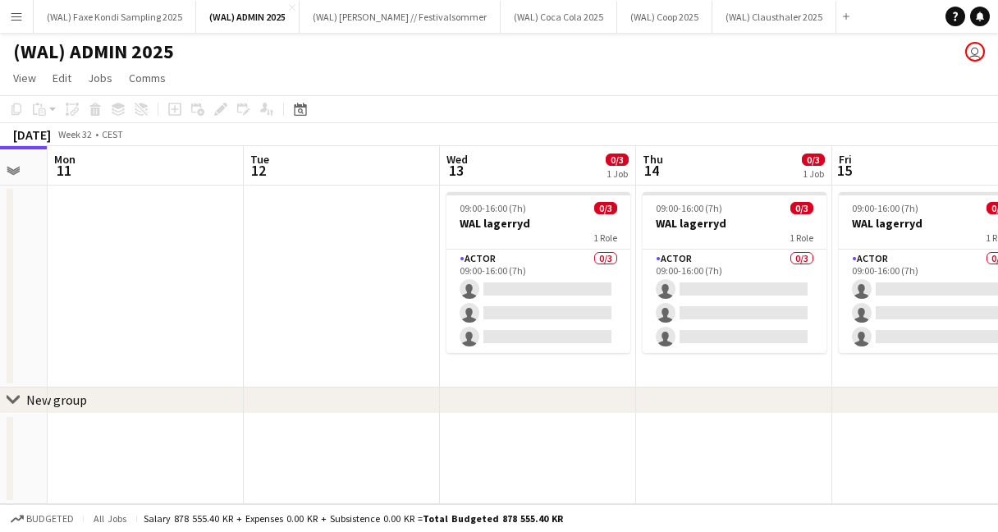
scroll to position [0, 334]
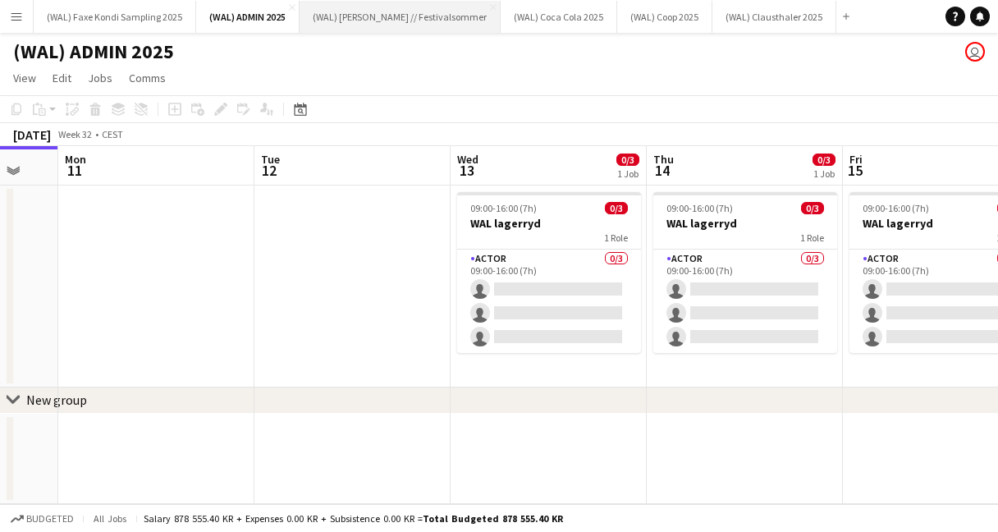
click at [405, 23] on button "(WAL) [PERSON_NAME] // Festivalsommer Close" at bounding box center [400, 17] width 201 height 32
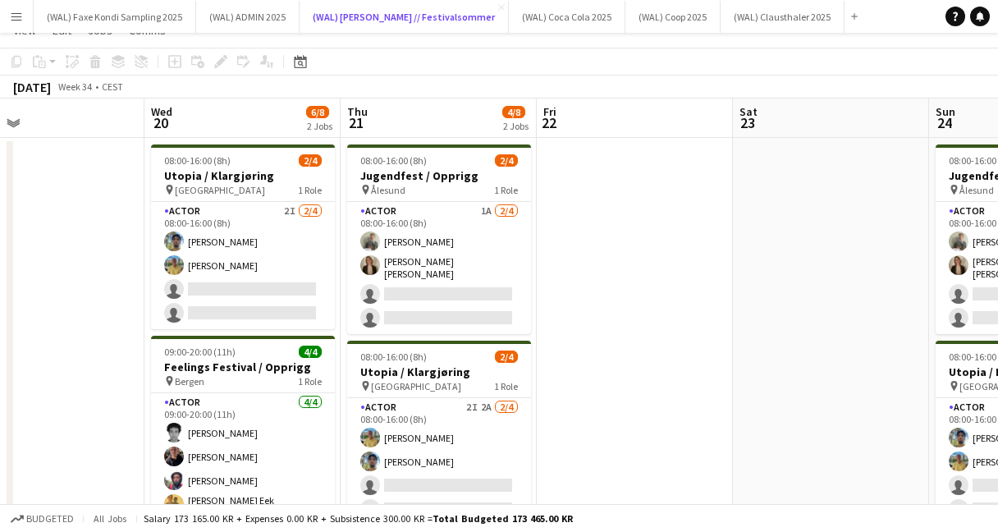
scroll to position [25, 0]
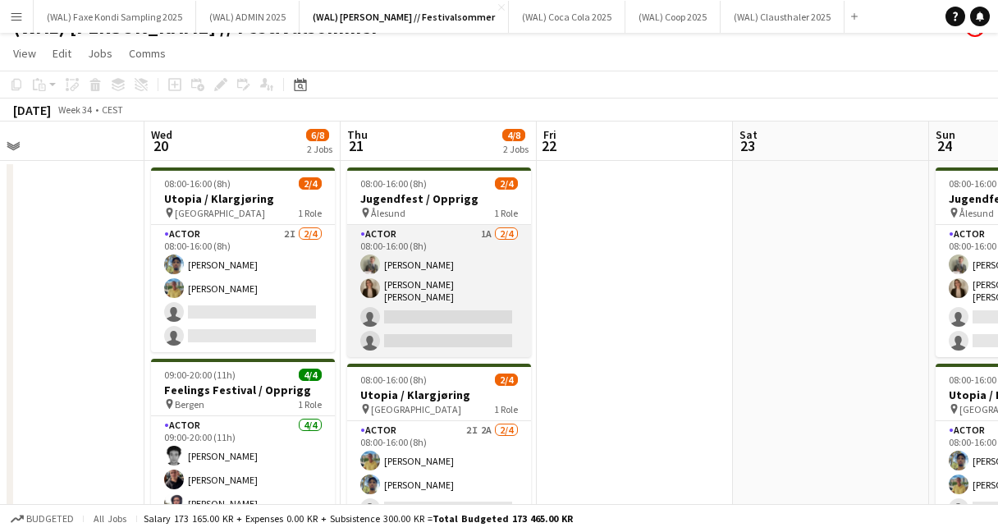
click at [490, 323] on app-card-role "Actor 1A [DATE] 08:00-16:00 (8h) [PERSON_NAME] Heed [PERSON_NAME] [PERSON_NAME]…" at bounding box center [439, 291] width 184 height 132
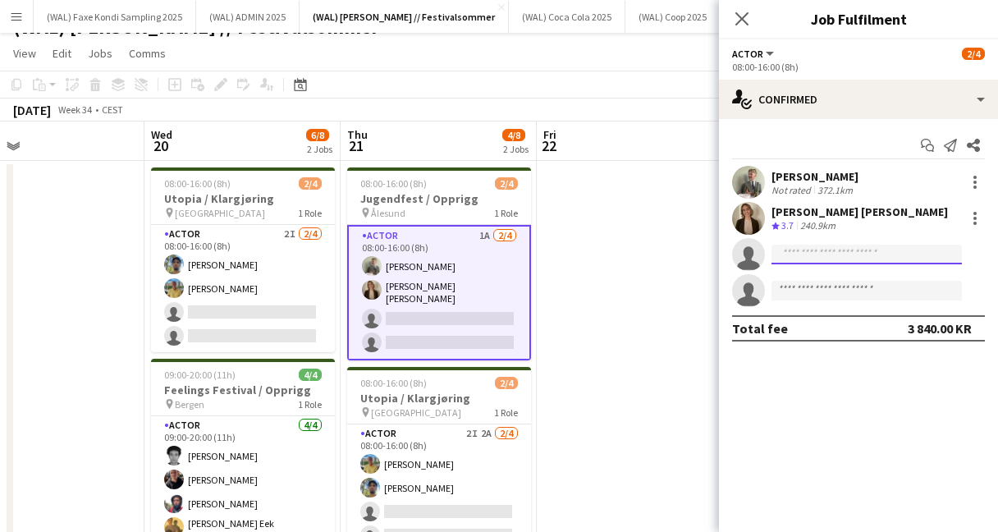
click at [843, 254] on input at bounding box center [866, 255] width 190 height 20
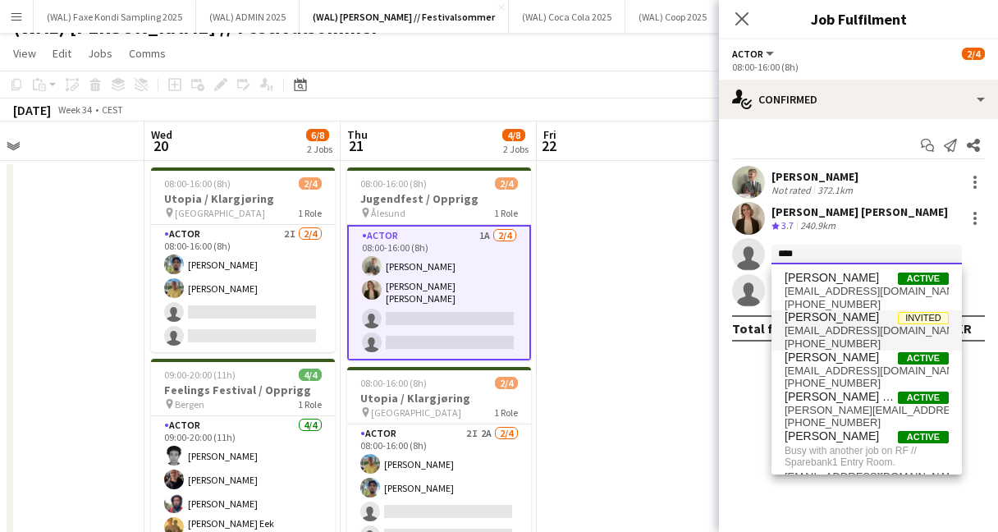
type input "****"
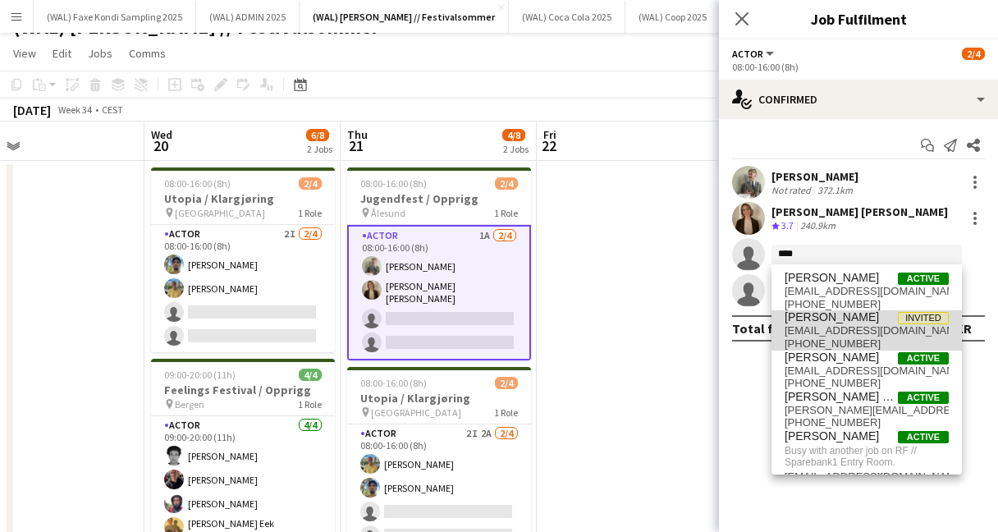
click at [881, 328] on span "[EMAIL_ADDRESS][DOMAIN_NAME]" at bounding box center [866, 330] width 164 height 13
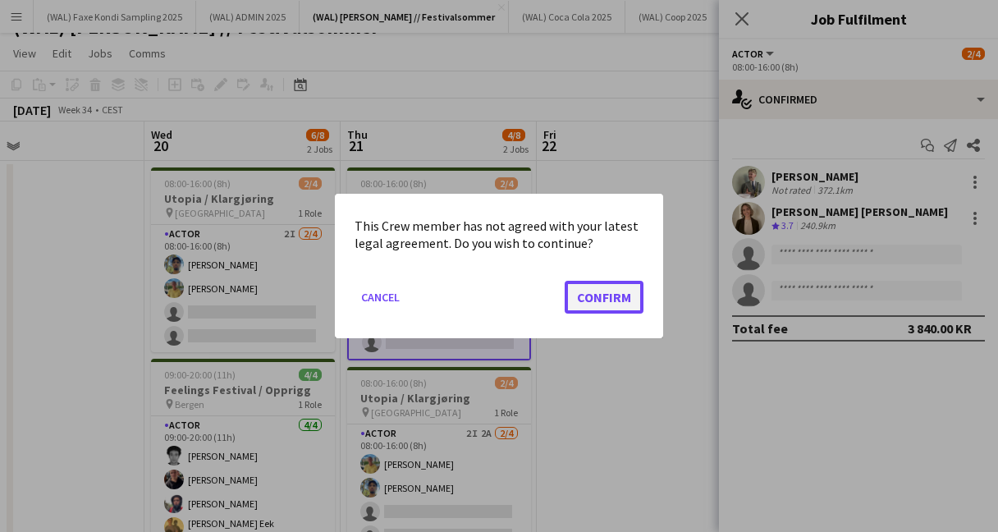
click at [611, 300] on button "Confirm" at bounding box center [604, 297] width 79 height 33
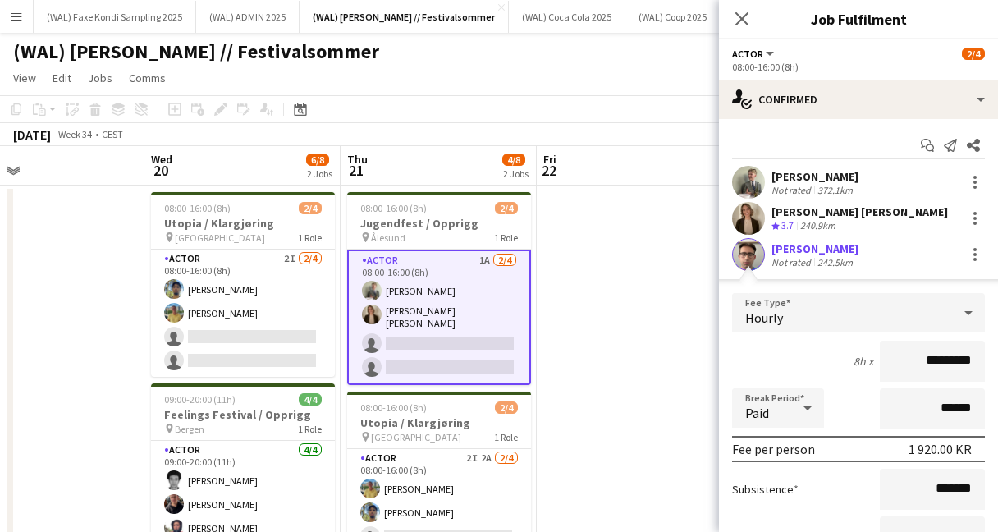
scroll to position [25, 0]
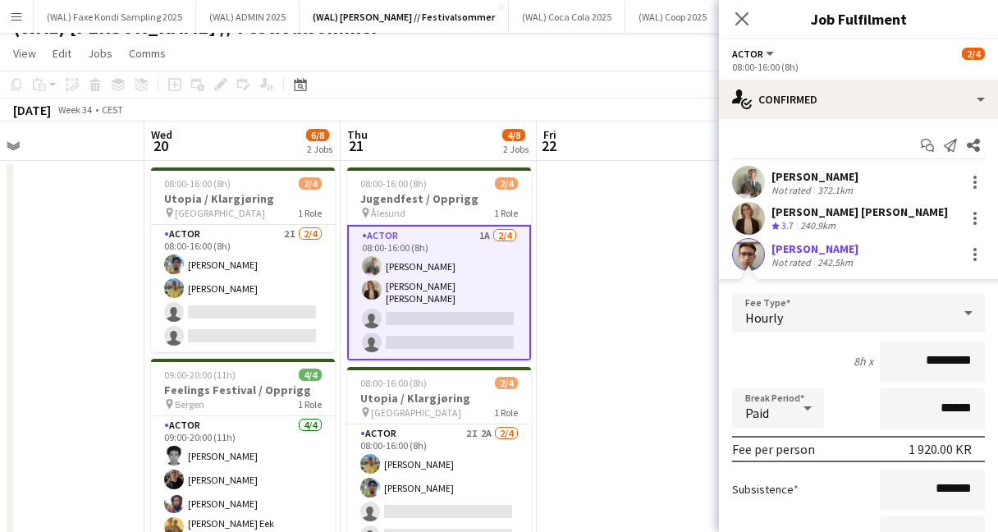
click at [749, 254] on app-user-avatar at bounding box center [748, 254] width 33 height 33
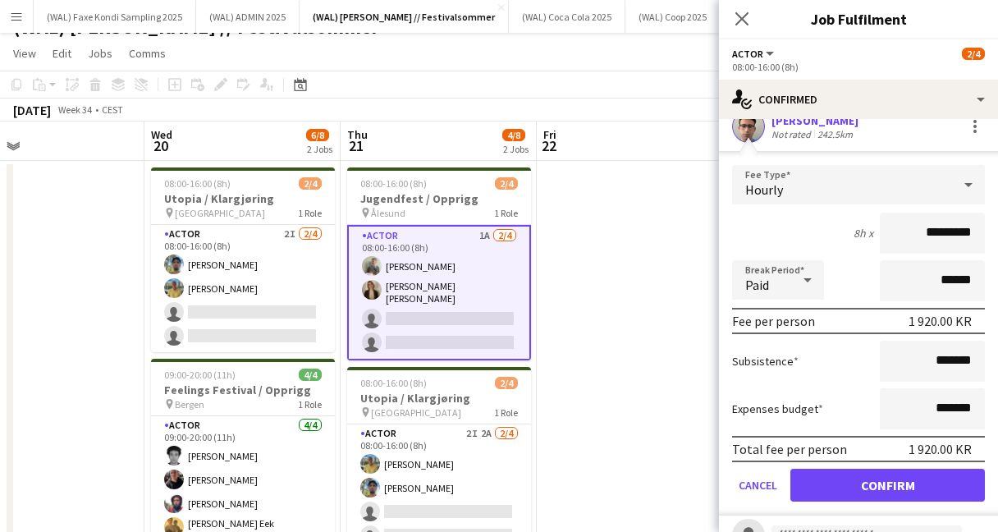
scroll to position [195, 0]
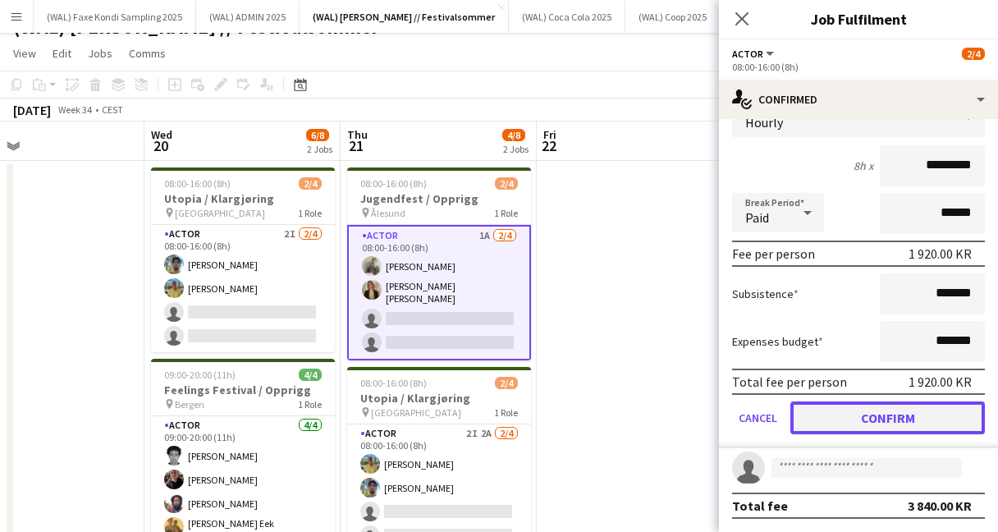
click at [843, 423] on button "Confirm" at bounding box center [887, 417] width 194 height 33
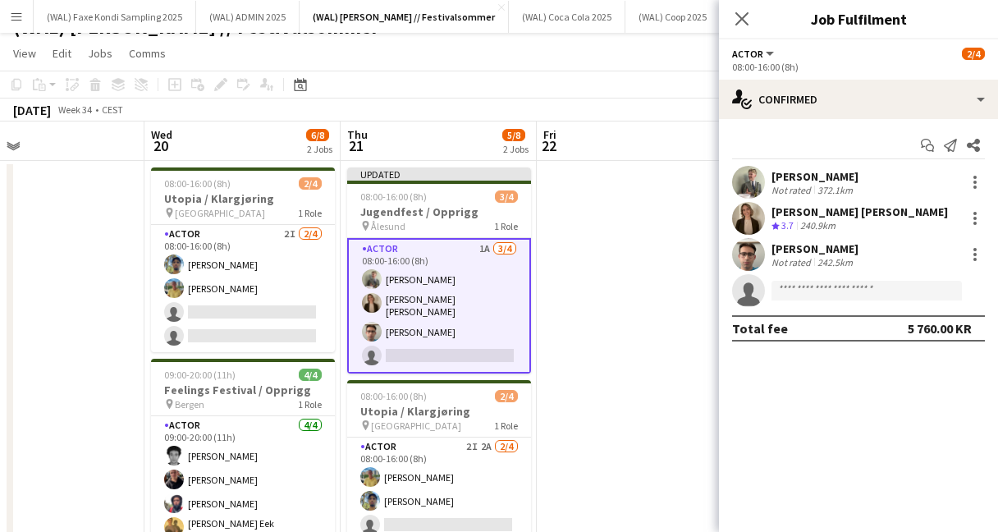
scroll to position [0, 0]
click at [748, 261] on app-user-avatar at bounding box center [748, 254] width 33 height 33
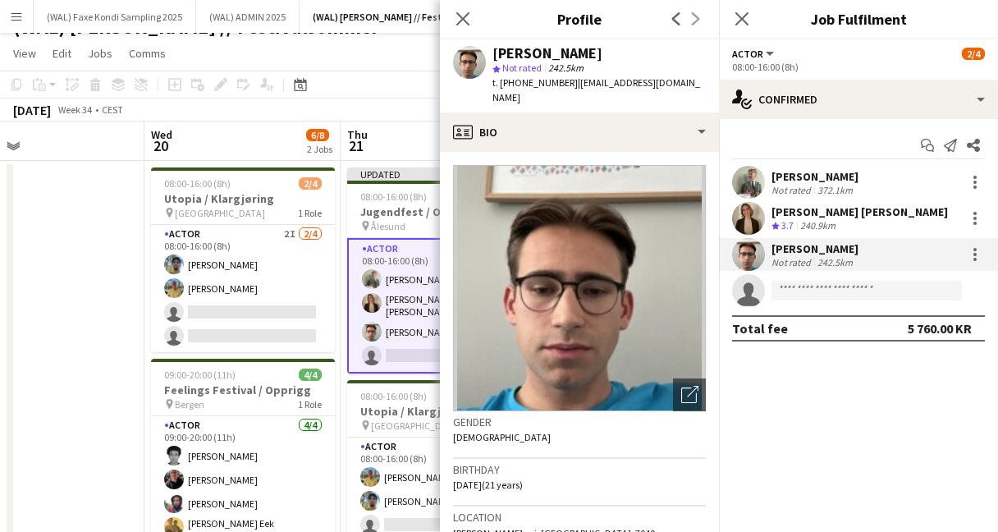
click at [758, 181] on app-user-avatar at bounding box center [748, 182] width 33 height 33
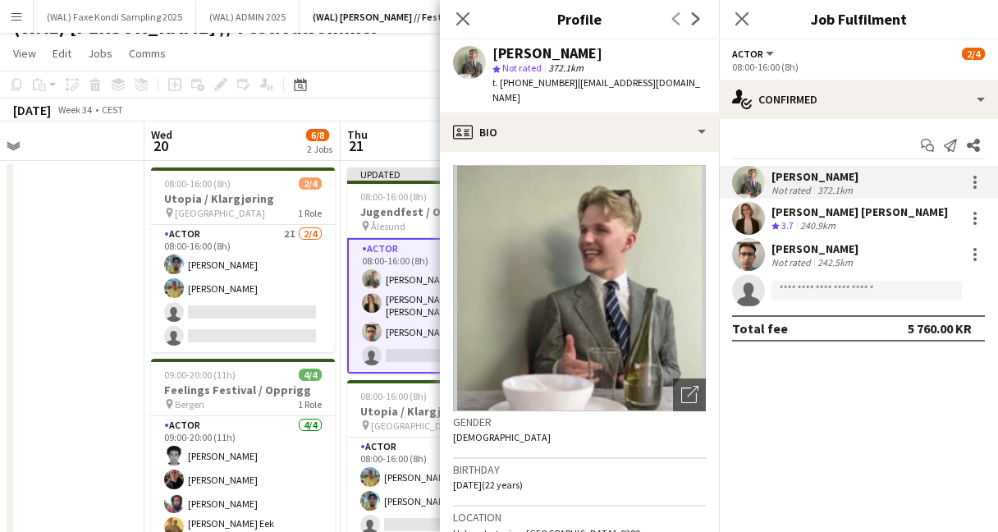
click at [749, 245] on app-user-avatar at bounding box center [748, 254] width 33 height 33
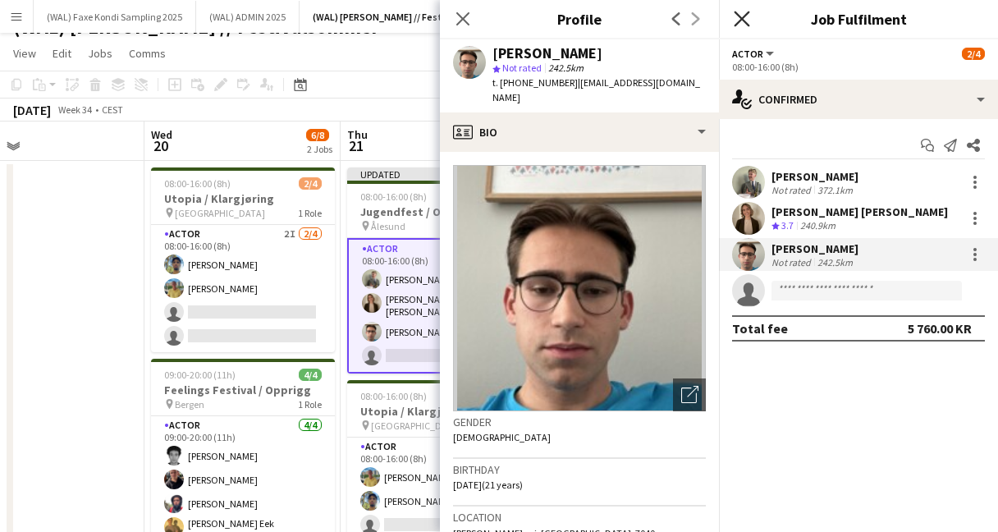
click at [744, 22] on icon at bounding box center [742, 19] width 16 height 16
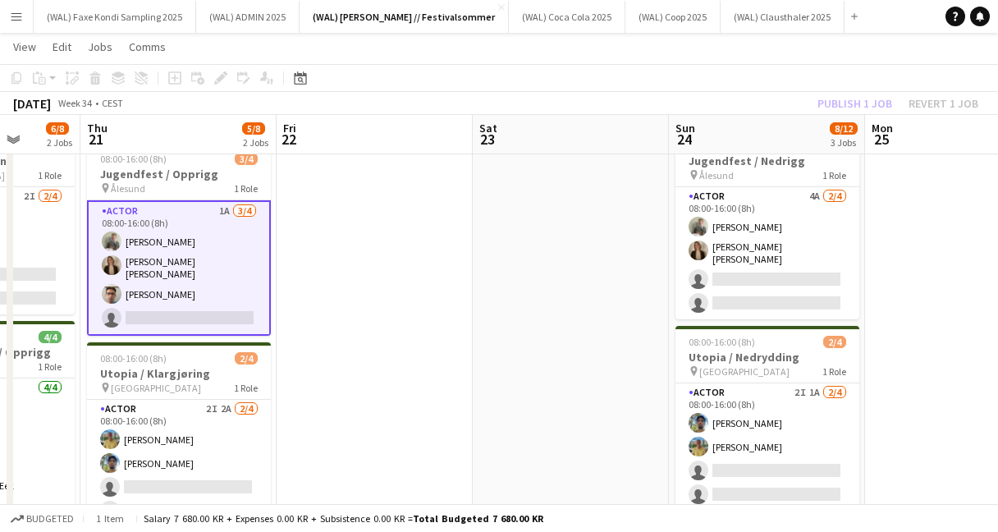
scroll to position [62, 0]
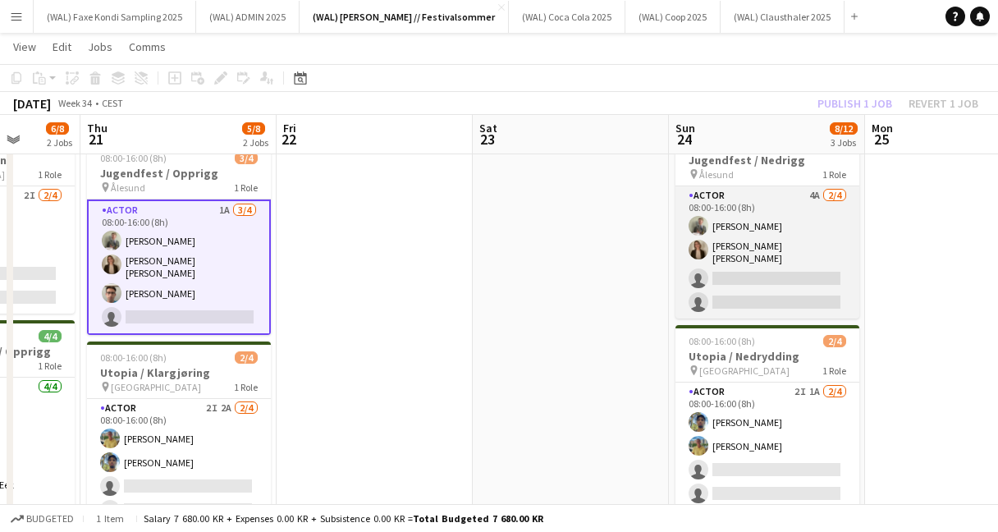
click at [777, 281] on app-card-role "Actor 4A [DATE] 08:00-16:00 (8h) [PERSON_NAME] Heed [PERSON_NAME] [PERSON_NAME]…" at bounding box center [767, 252] width 184 height 132
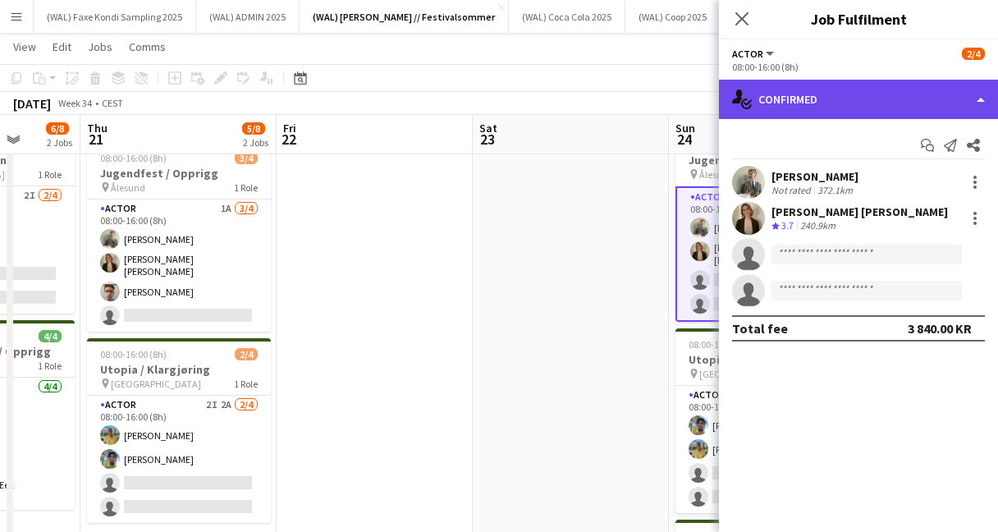
click at [873, 105] on div "single-neutral-actions-check-2 Confirmed" at bounding box center [858, 99] width 279 height 39
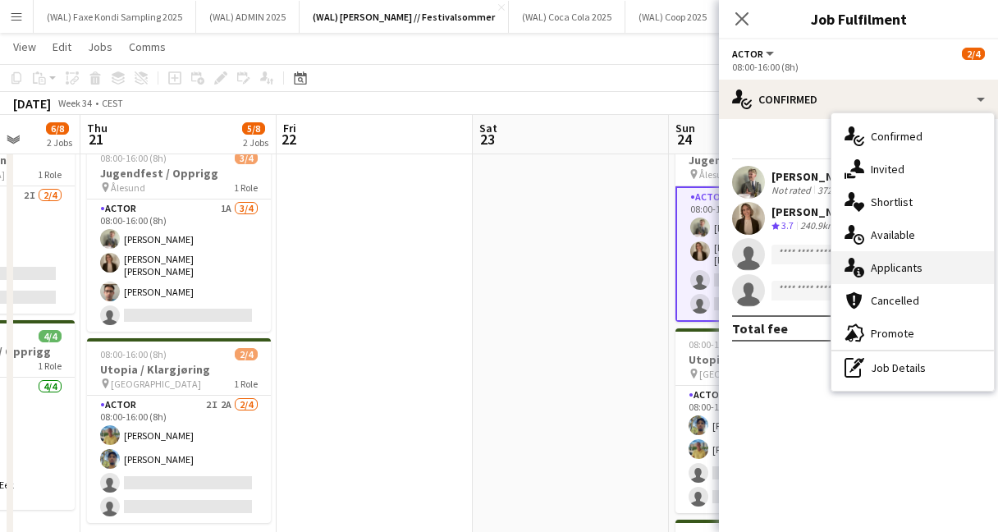
click at [914, 268] on div "single-neutral-actions-information Applicants" at bounding box center [912, 267] width 162 height 33
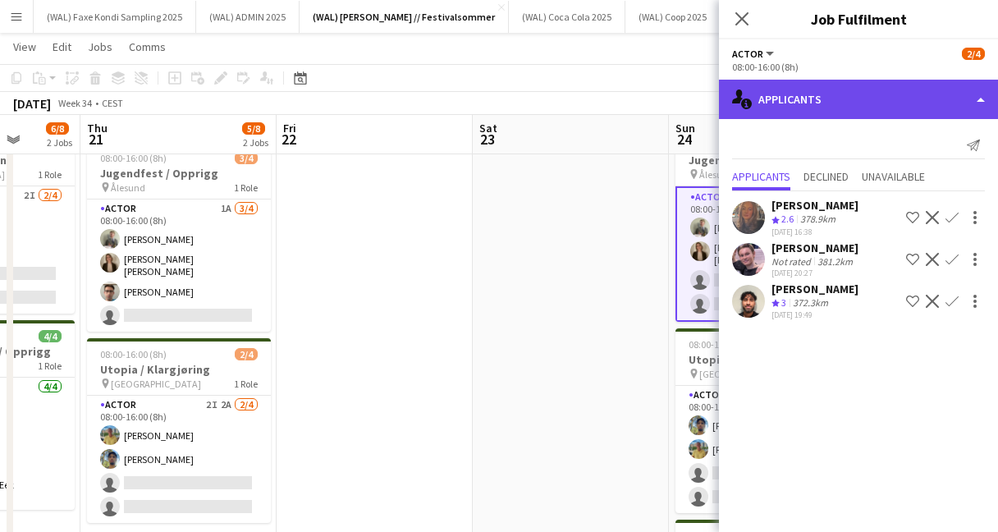
click at [774, 107] on div "single-neutral-actions-information Applicants" at bounding box center [858, 99] width 279 height 39
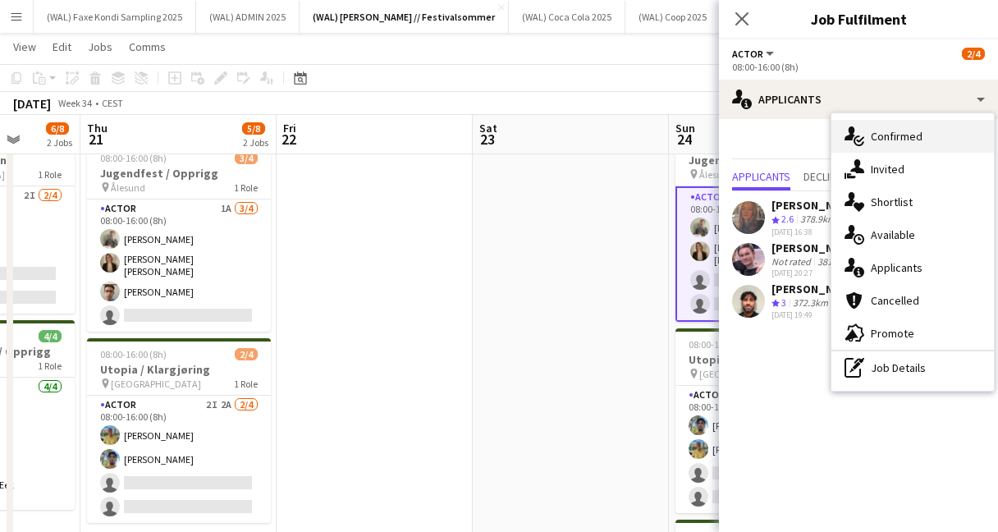
click at [854, 144] on icon at bounding box center [858, 140] width 11 height 11
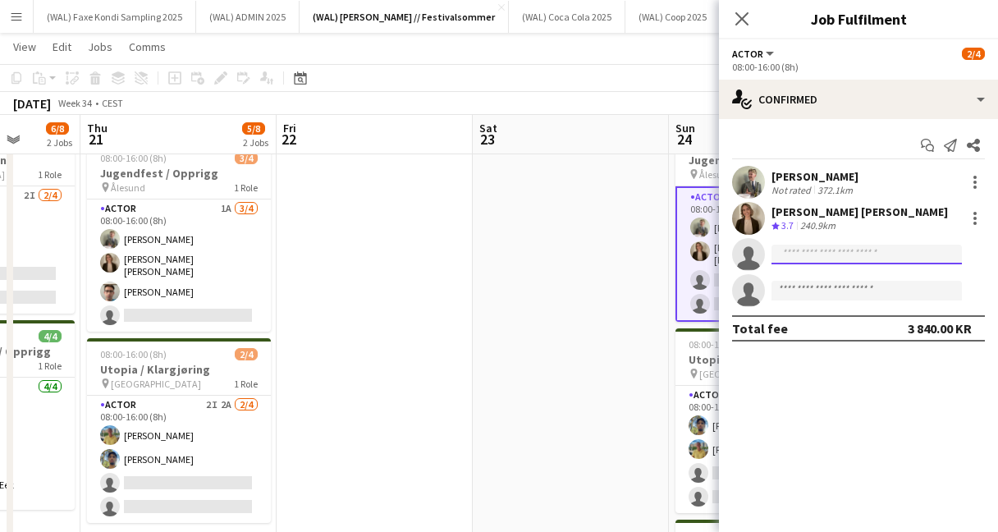
click at [818, 258] on input at bounding box center [866, 255] width 190 height 20
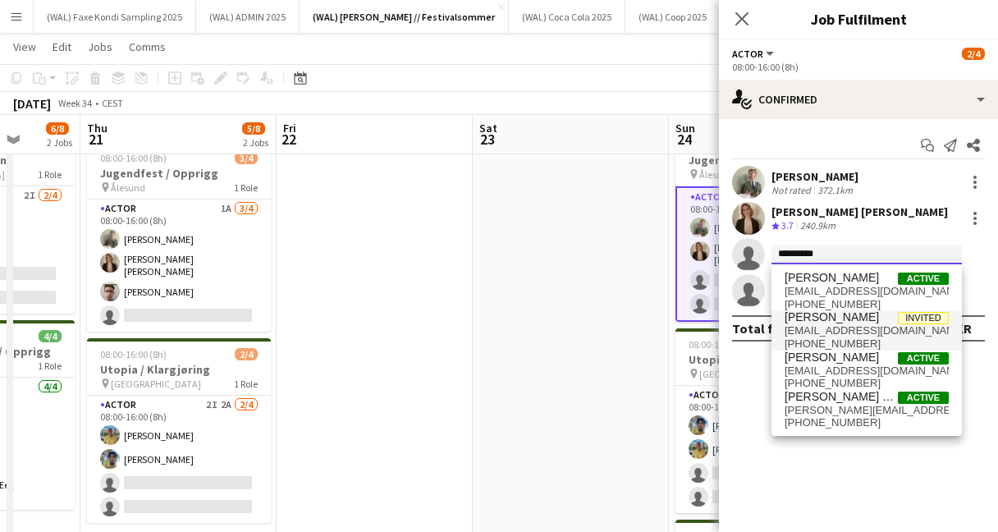
type input "*********"
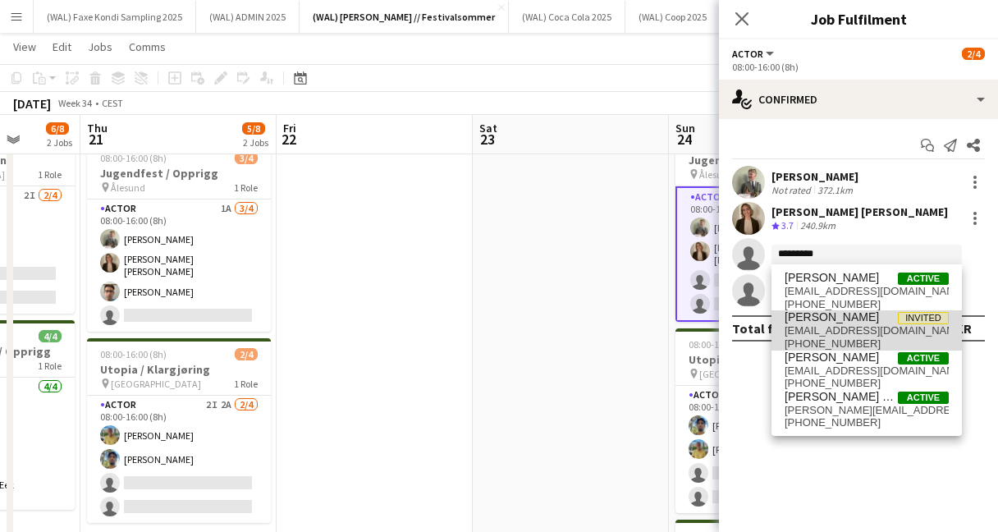
click at [894, 338] on span "[PHONE_NUMBER]" at bounding box center [866, 343] width 164 height 13
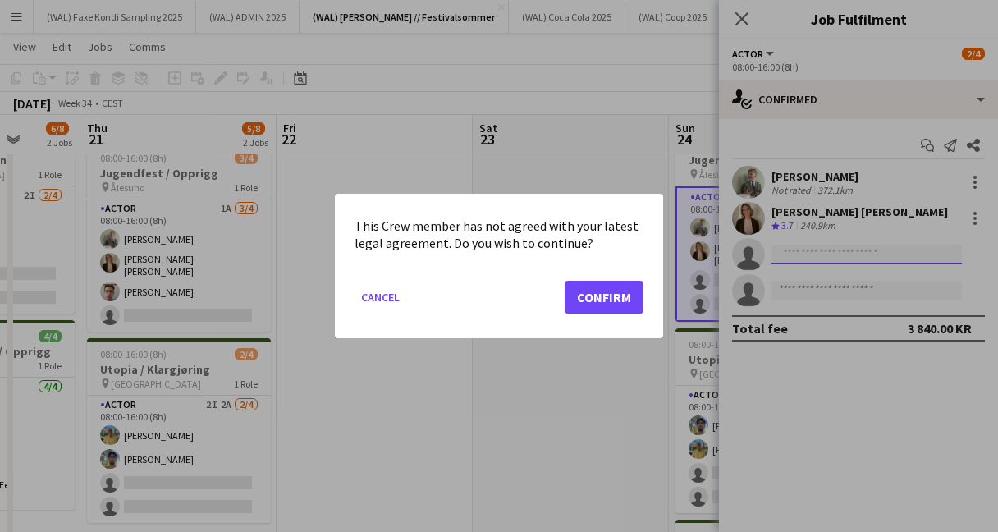
scroll to position [0, 0]
click at [603, 297] on button "Confirm" at bounding box center [604, 297] width 79 height 33
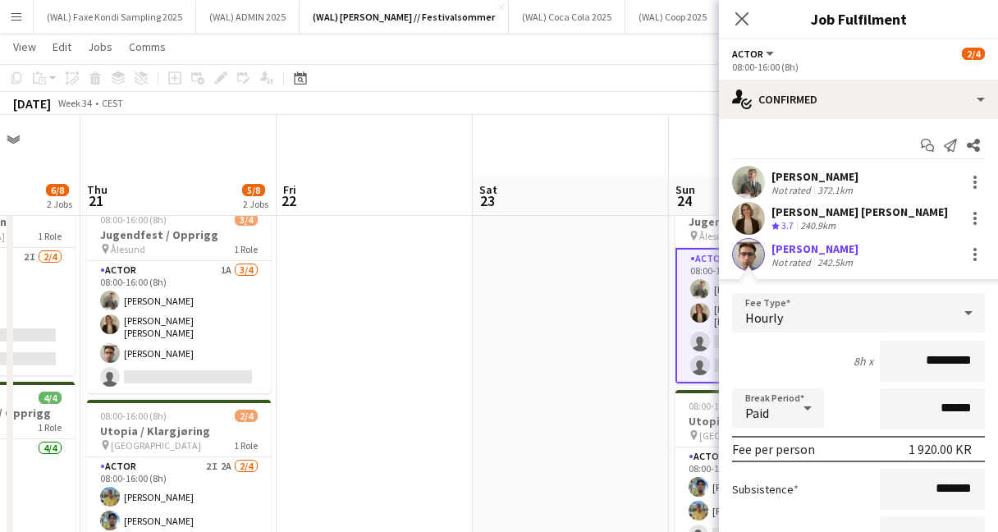
scroll to position [62, 0]
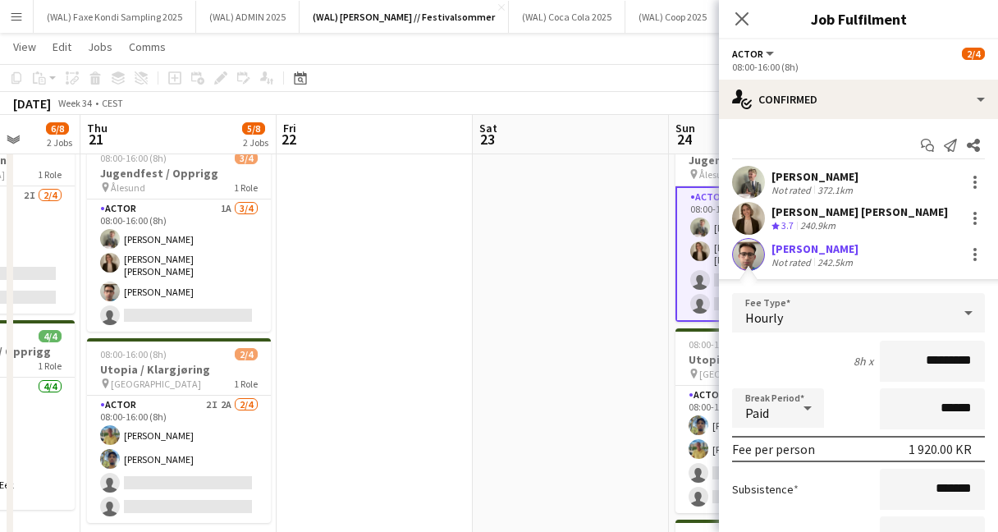
click at [753, 249] on app-user-avatar at bounding box center [748, 254] width 33 height 33
click at [745, 254] on app-user-avatar at bounding box center [748, 254] width 33 height 33
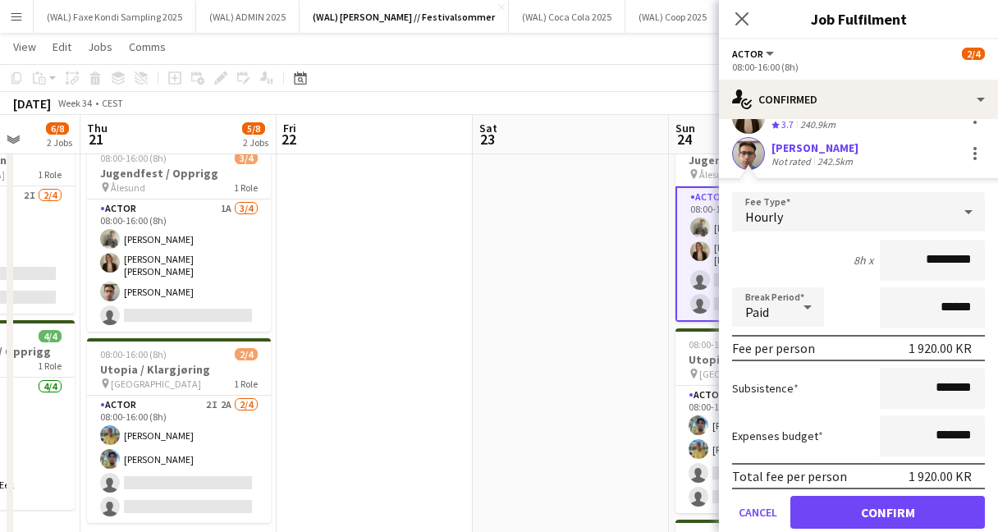
scroll to position [195, 0]
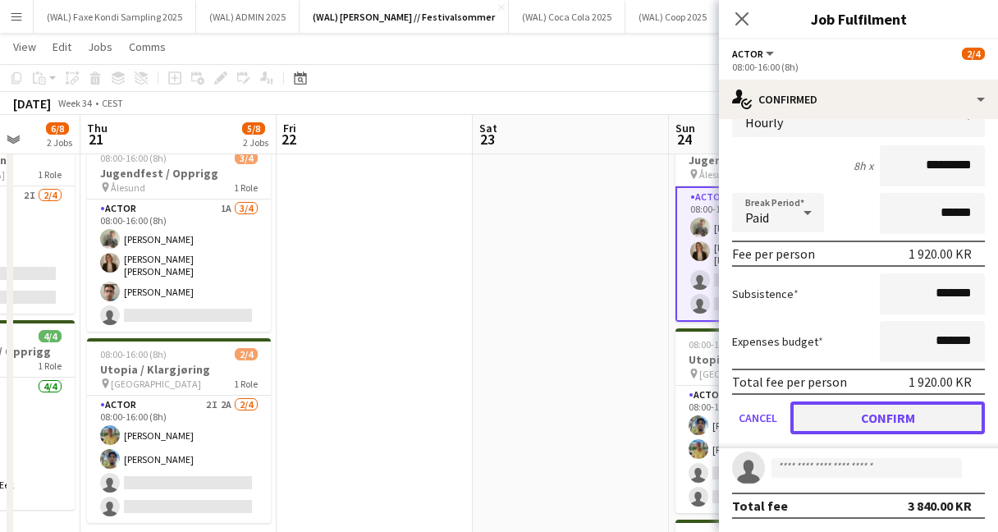
click at [857, 428] on button "Confirm" at bounding box center [887, 417] width 194 height 33
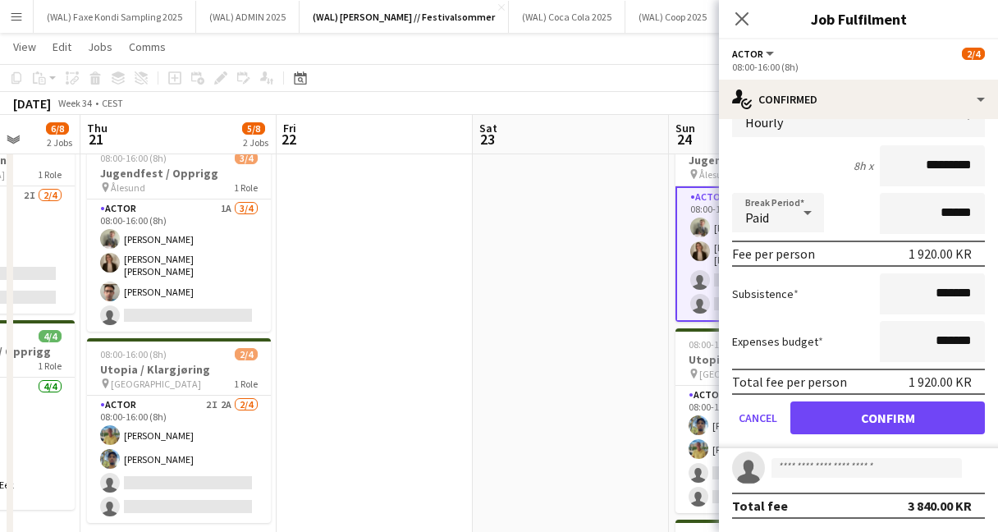
scroll to position [0, 0]
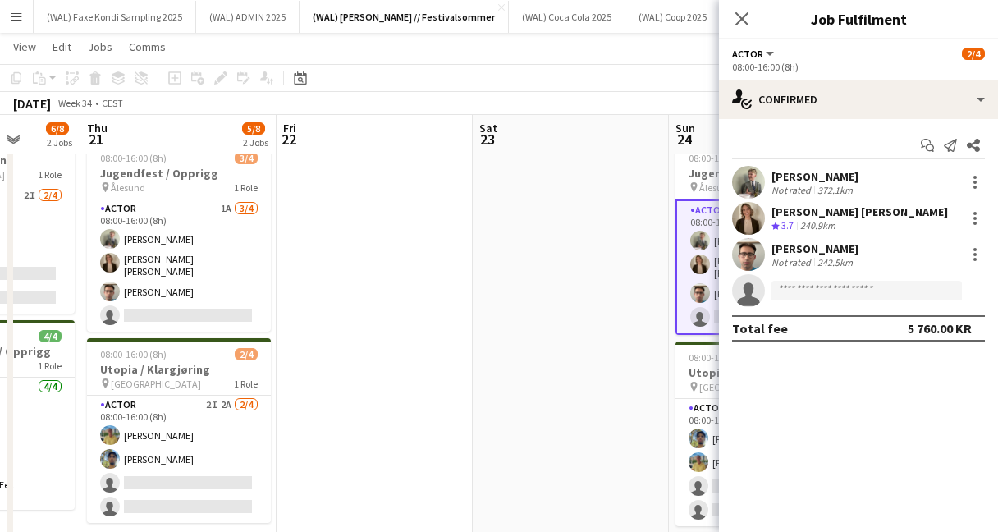
click at [748, 254] on app-user-avatar at bounding box center [748, 254] width 33 height 33
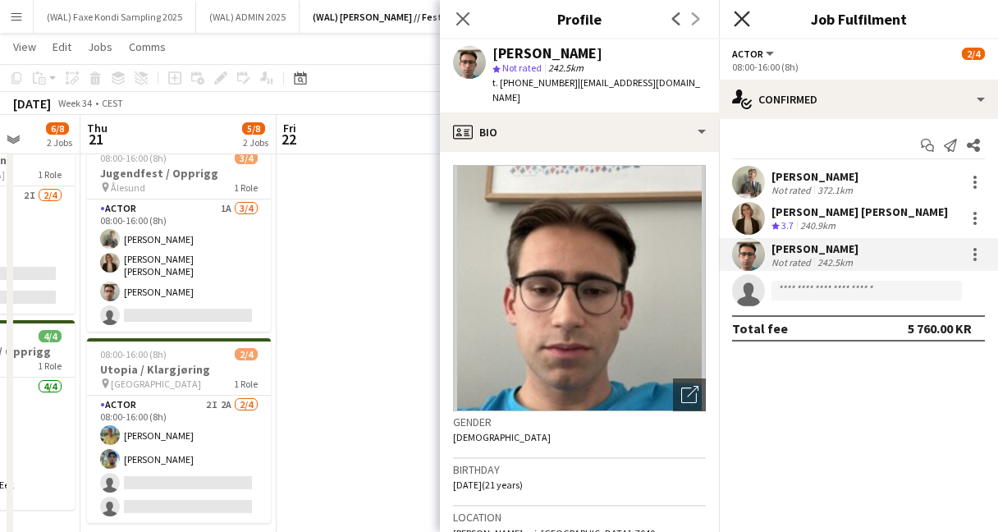
click at [739, 21] on icon at bounding box center [742, 19] width 16 height 16
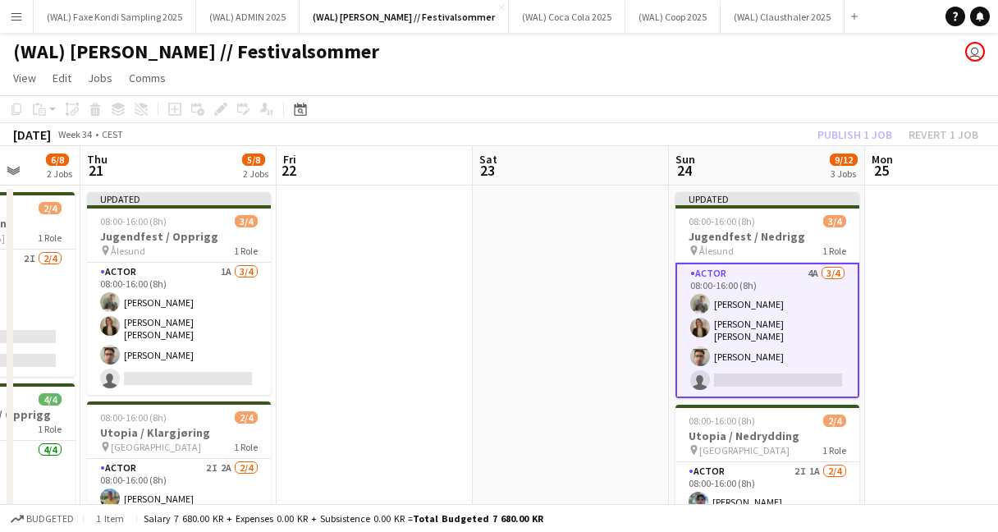
click at [501, 126] on div "[DATE] Week 34 • CEST Publish 1 job Revert 1 job" at bounding box center [499, 134] width 998 height 23
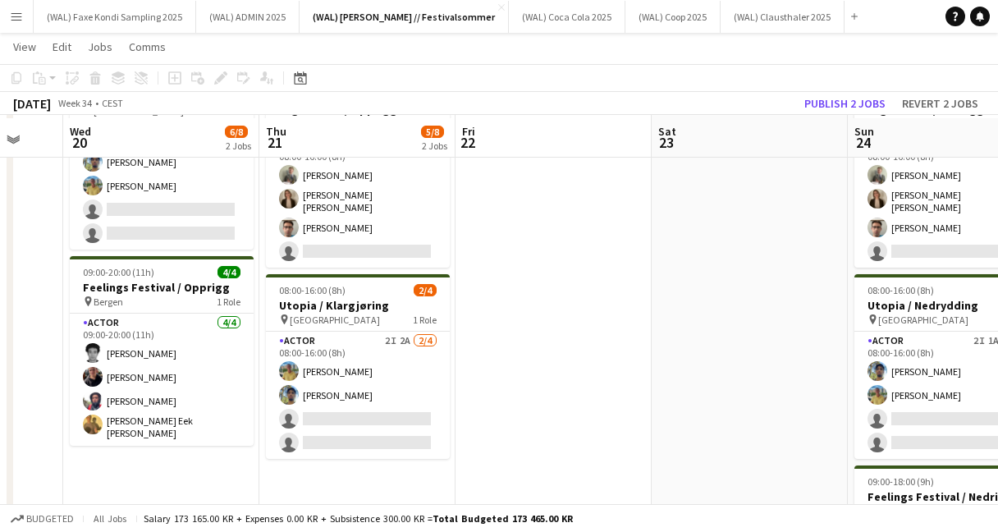
scroll to position [129, 0]
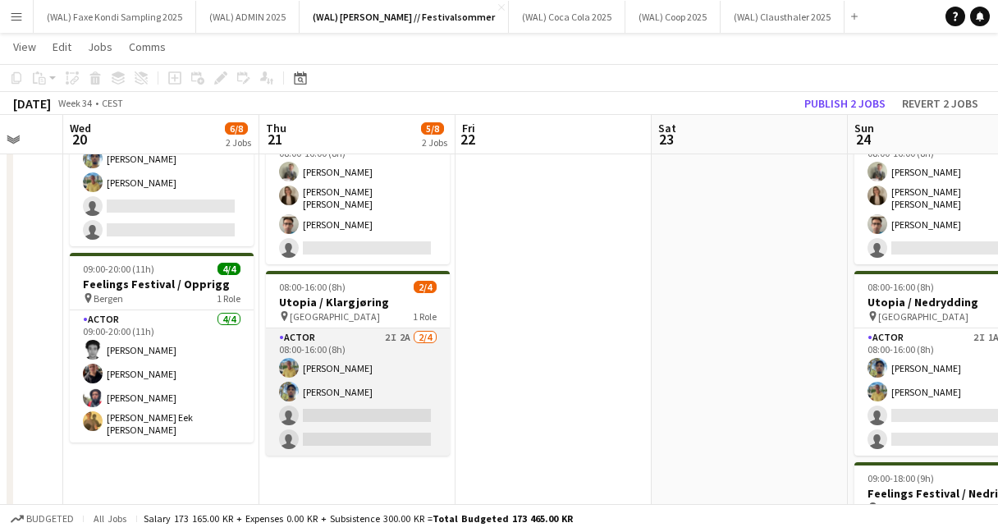
click at [357, 401] on app-card-role "Actor 2I 2A [DATE] 08:00-16:00 (8h) Jan [PERSON_NAME] [PERSON_NAME] single-neut…" at bounding box center [358, 391] width 184 height 127
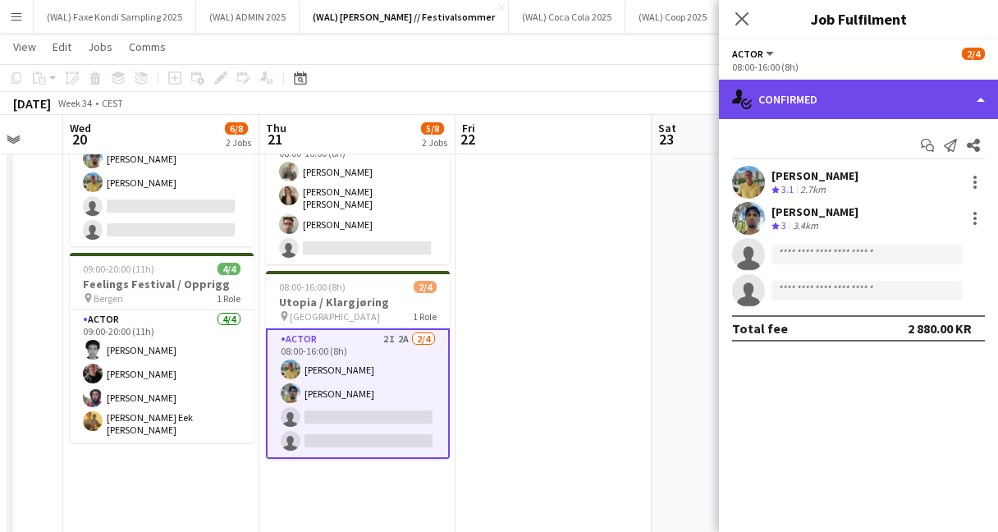
click at [775, 107] on div "single-neutral-actions-check-2 Confirmed" at bounding box center [858, 99] width 279 height 39
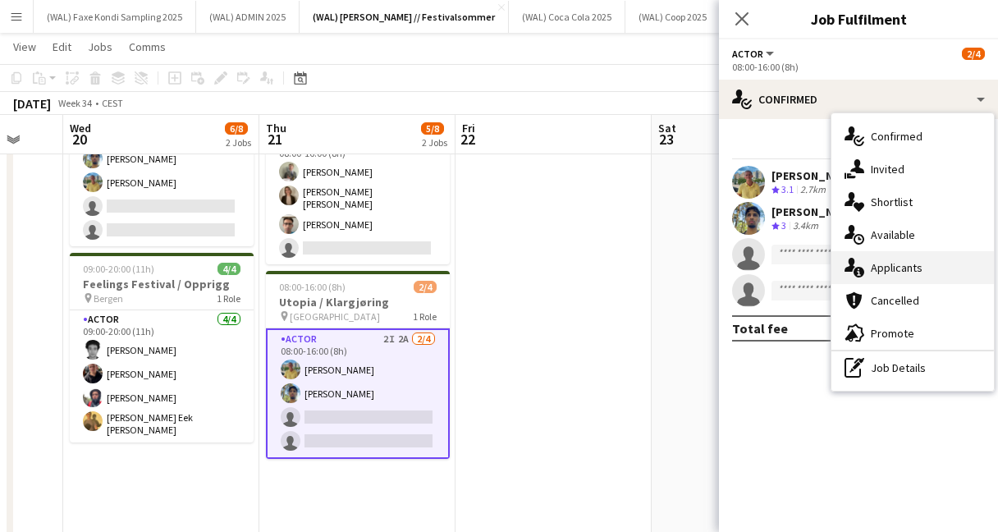
click at [876, 272] on div "single-neutral-actions-information Applicants" at bounding box center [912, 267] width 162 height 33
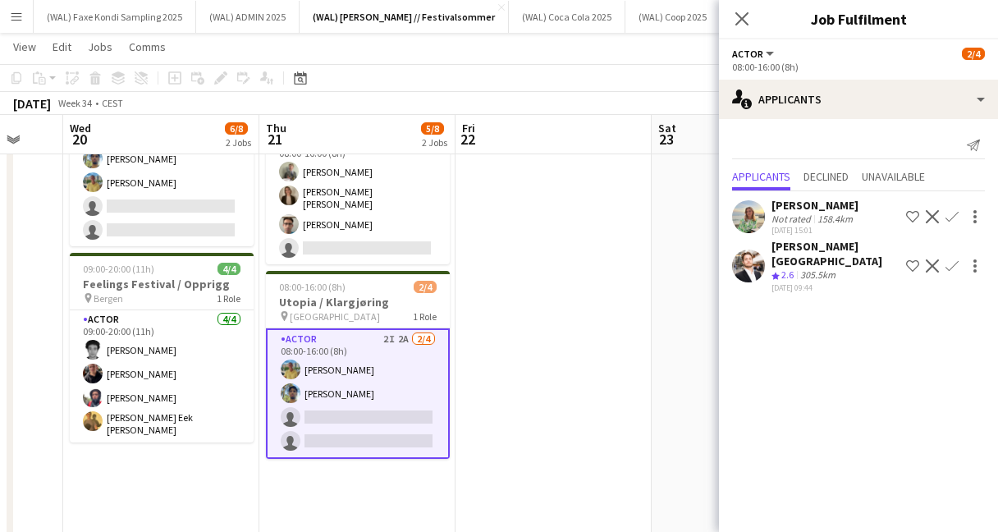
click at [757, 216] on app-user-avatar at bounding box center [748, 216] width 33 height 33
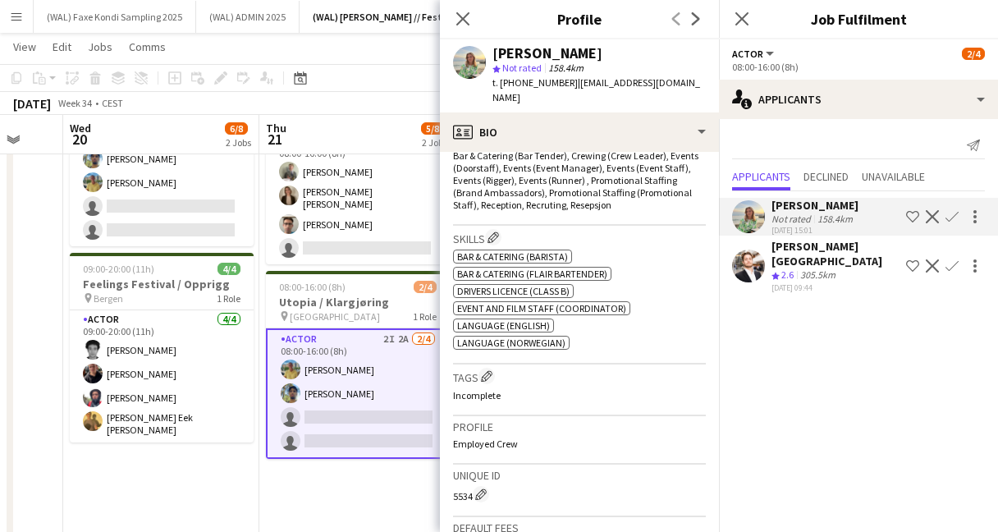
scroll to position [0, 0]
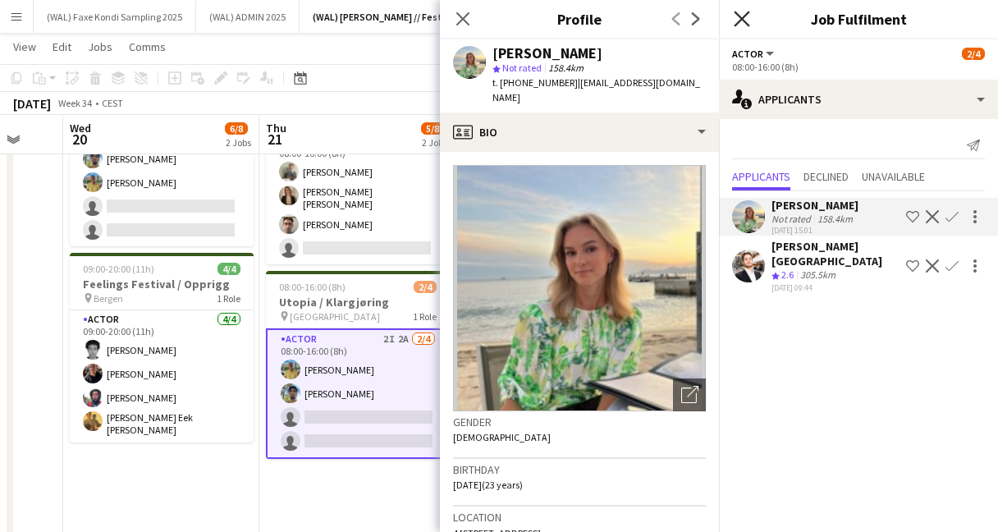
click at [741, 21] on icon "Close pop-in" at bounding box center [742, 19] width 16 height 16
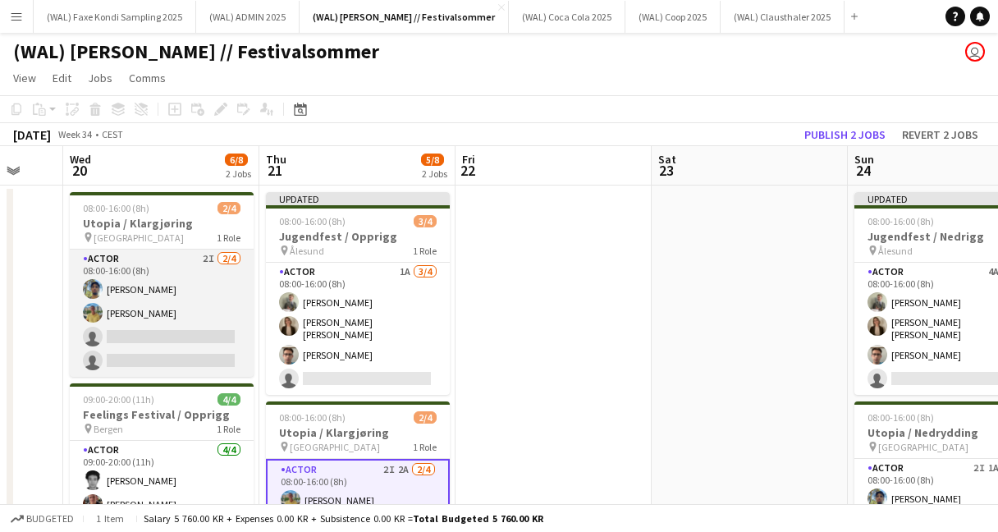
click at [218, 335] on app-card-role "Actor 2I [DATE] 08:00-16:00 (8h) [PERSON_NAME] Jan [PERSON_NAME] single-neutral…" at bounding box center [162, 312] width 184 height 127
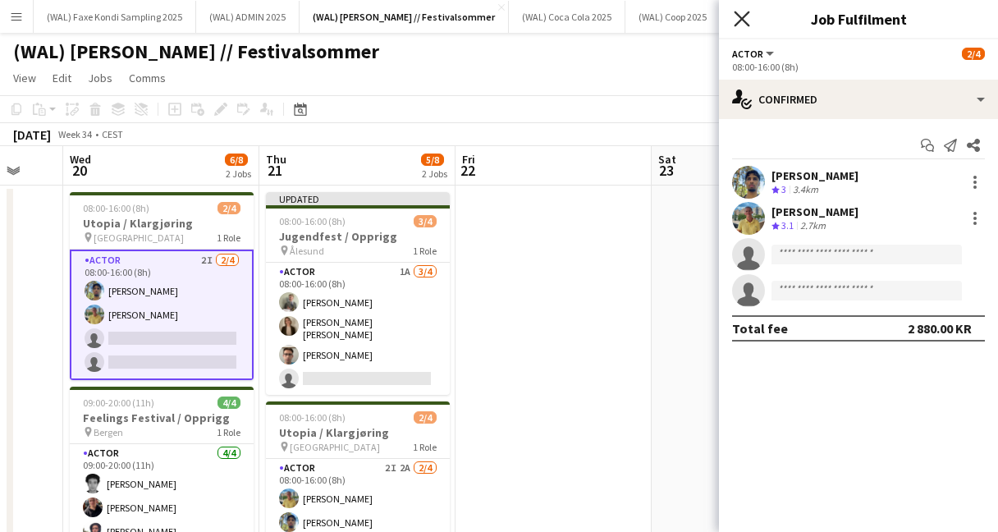
click at [744, 16] on icon at bounding box center [742, 19] width 16 height 16
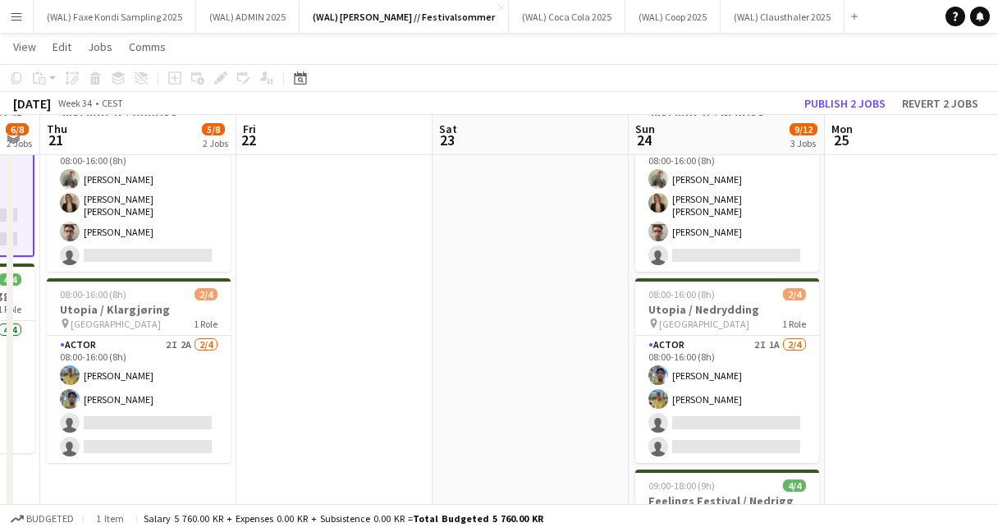
scroll to position [122, 0]
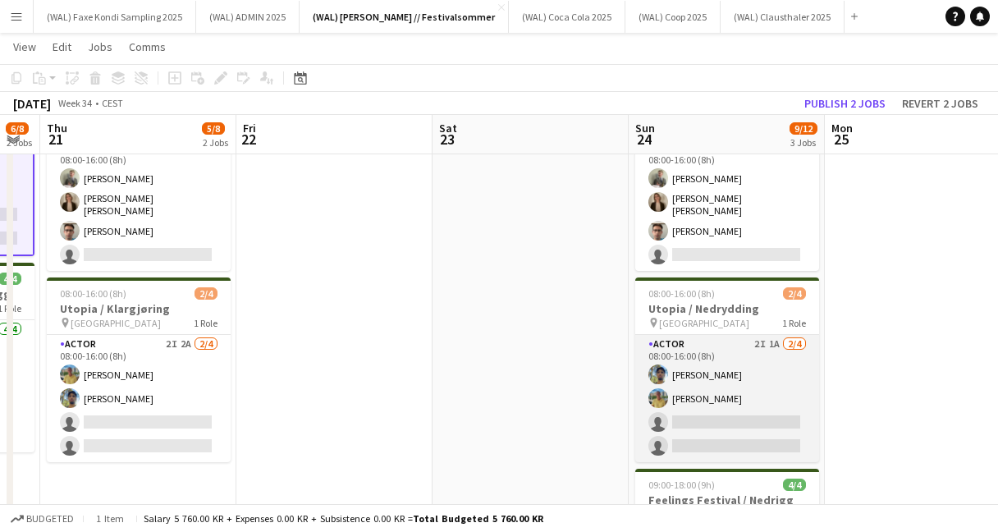
click at [748, 388] on app-card-role "Actor 2I 1A [DATE] 08:00-16:00 (8h) [PERSON_NAME] Jan [PERSON_NAME] single-neut…" at bounding box center [727, 398] width 184 height 127
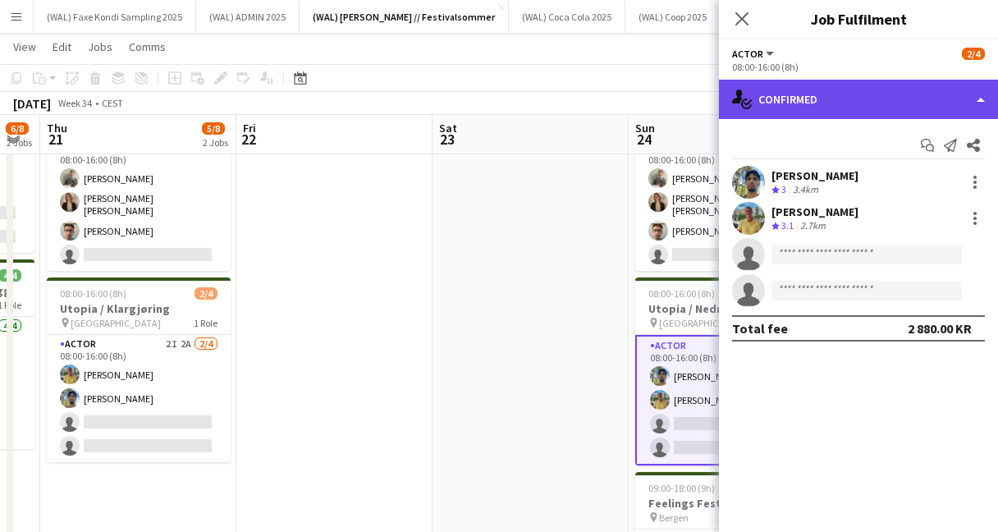
click at [836, 88] on div "single-neutral-actions-check-2 Confirmed" at bounding box center [858, 99] width 279 height 39
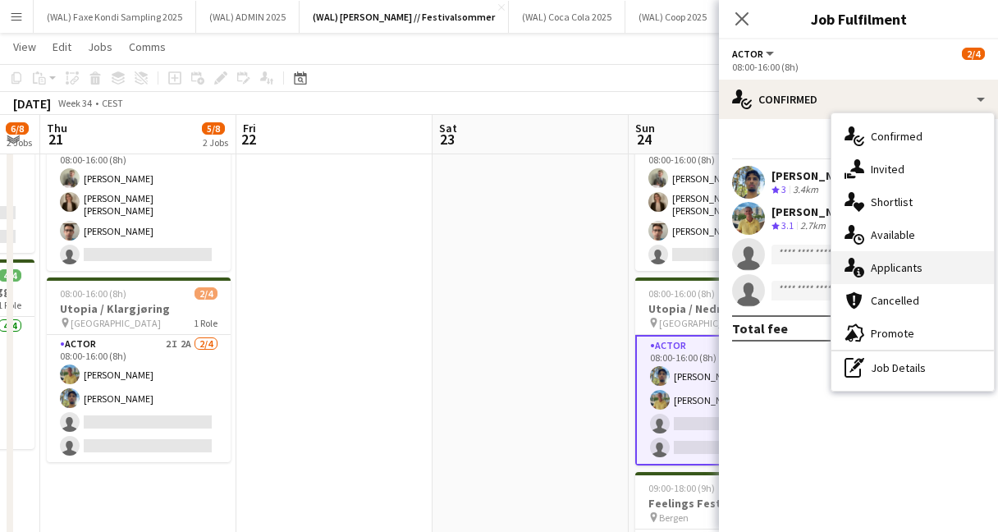
click at [866, 269] on div "single-neutral-actions-information Applicants" at bounding box center [912, 267] width 162 height 33
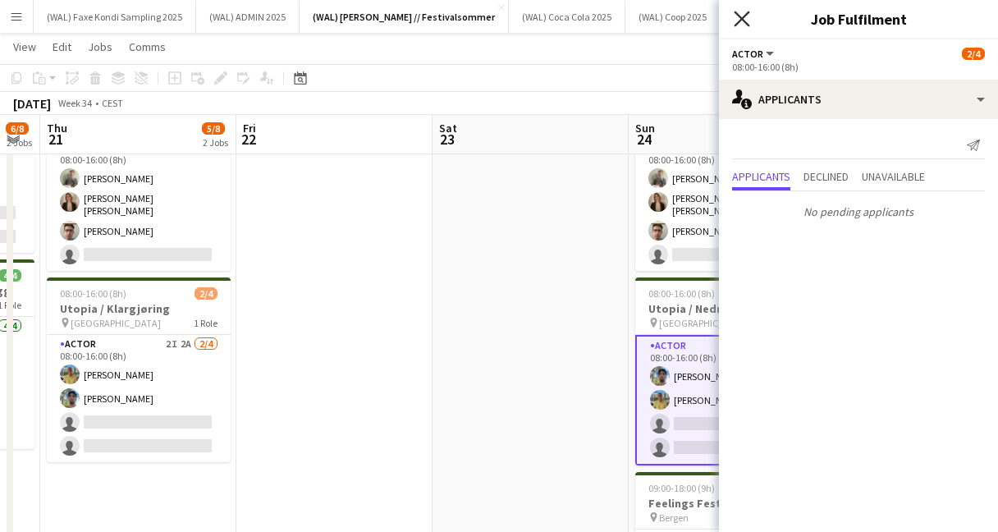
click at [737, 21] on icon "Close pop-in" at bounding box center [742, 19] width 16 height 16
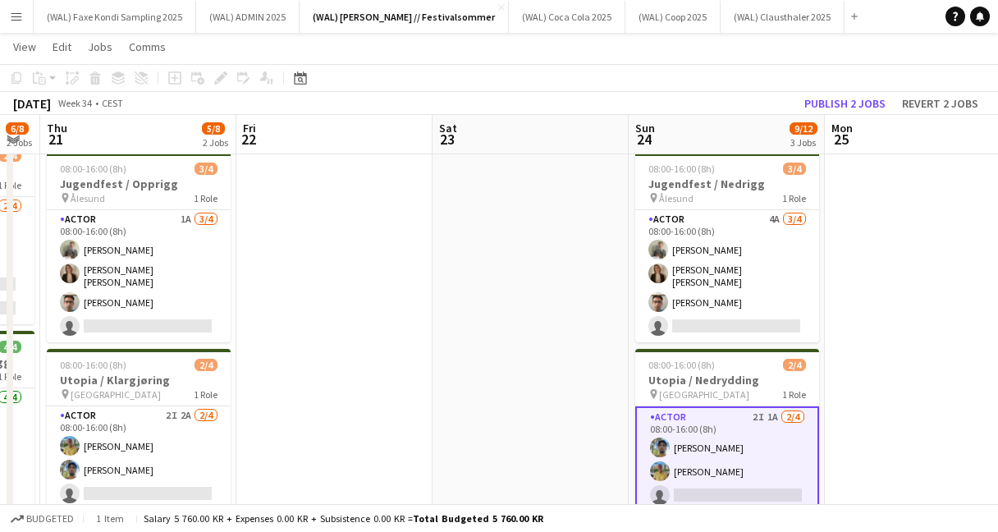
scroll to position [0, 0]
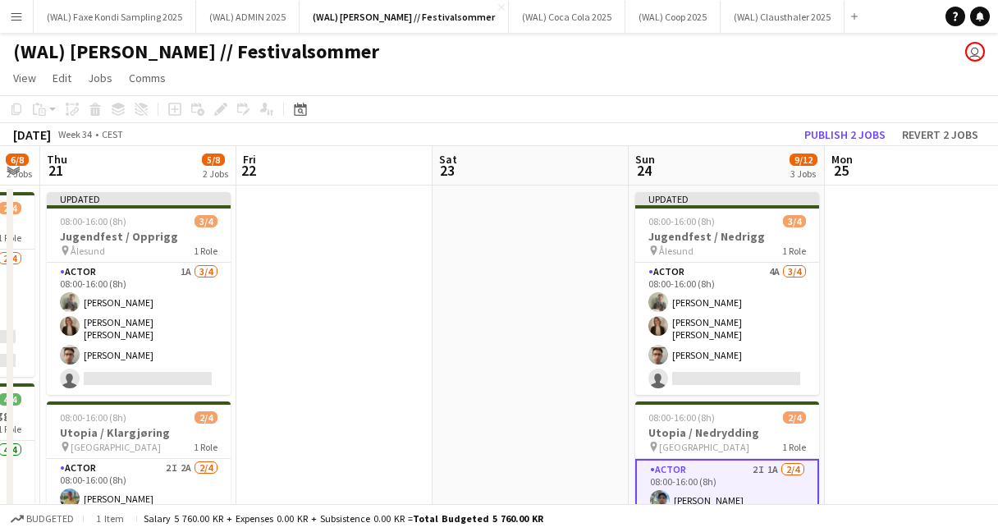
click at [487, 123] on div "[DATE] Week 34 • CEST Publish 2 jobs Revert 2 jobs" at bounding box center [499, 134] width 998 height 23
